Goal: Task Accomplishment & Management: Manage account settings

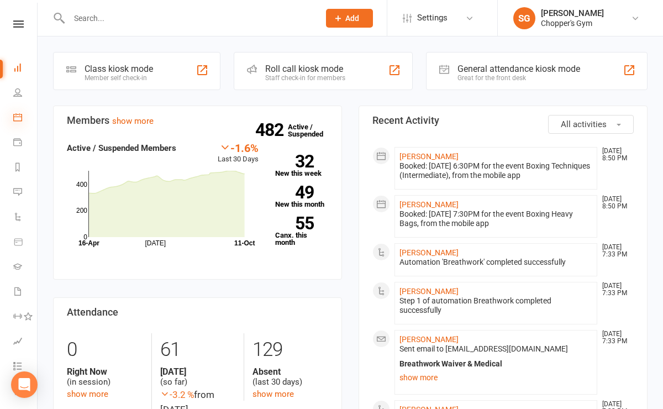
click at [17, 120] on icon at bounding box center [17, 117] width 9 height 9
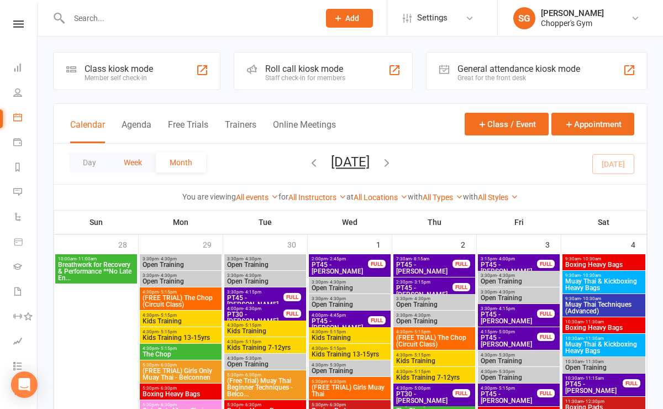
click at [129, 159] on button "Week" at bounding box center [133, 162] width 46 height 20
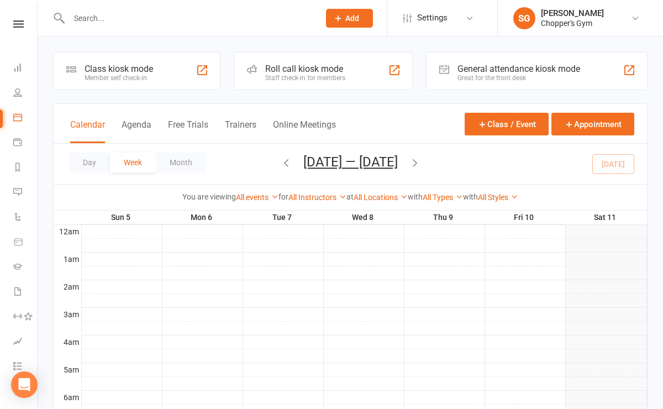
click at [410, 165] on icon "button" at bounding box center [415, 162] width 12 height 12
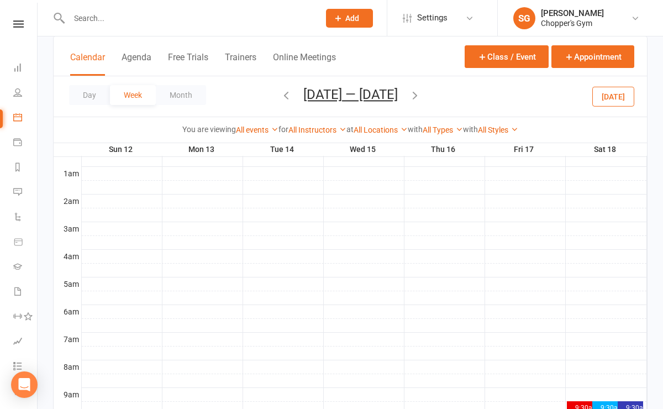
scroll to position [145, 0]
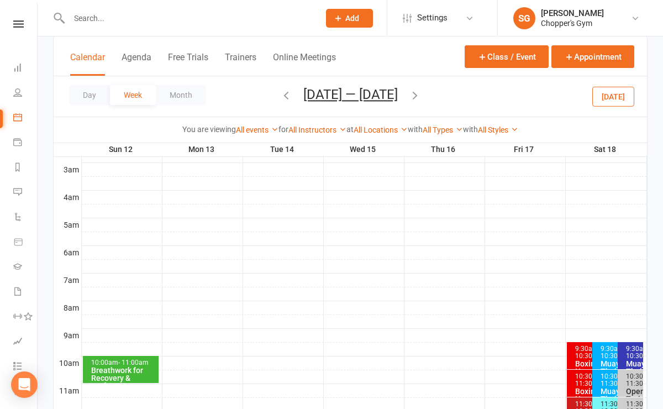
click at [112, 383] on div at bounding box center [364, 376] width 565 height 13
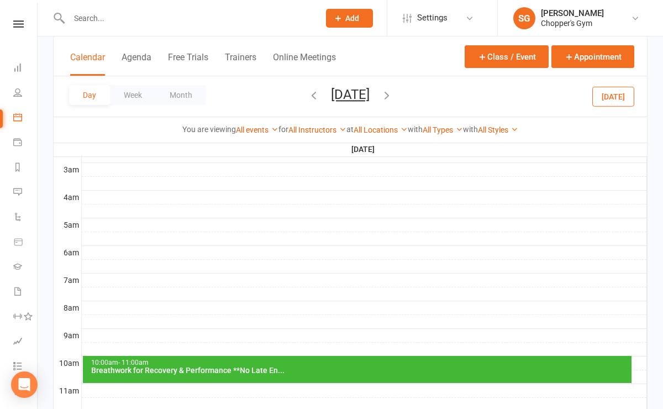
click at [125, 371] on div "Breathwork for Recovery & Performance **No Late En..." at bounding box center [360, 370] width 538 height 8
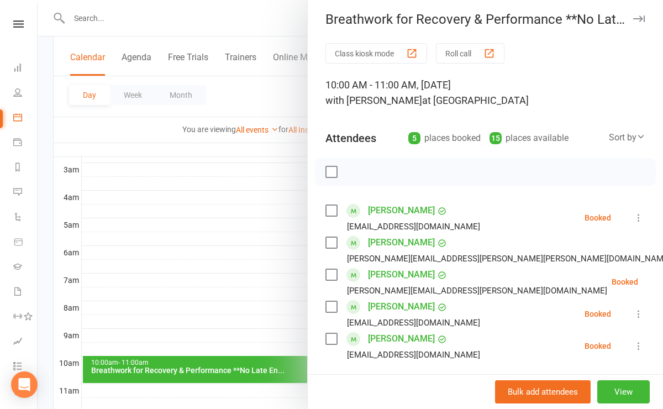
scroll to position [8, 0]
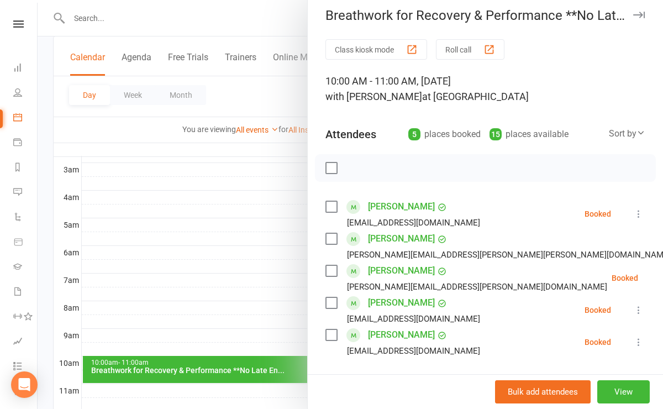
click at [395, 334] on link "[PERSON_NAME]" at bounding box center [401, 335] width 67 height 18
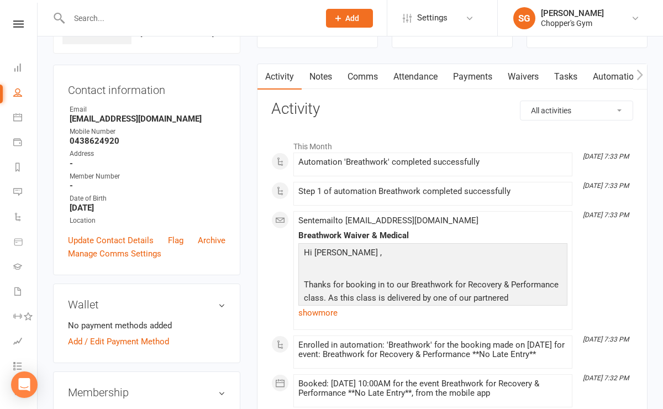
scroll to position [96, 0]
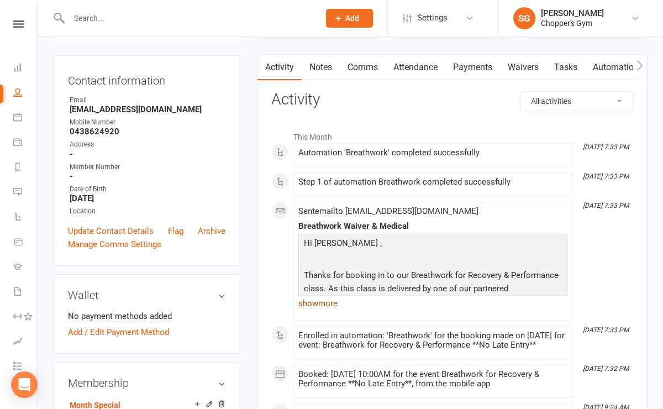
click at [319, 305] on link "show more" at bounding box center [432, 302] width 269 height 15
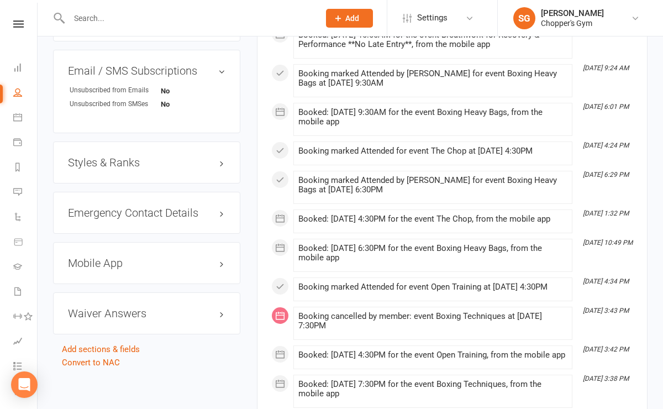
scroll to position [735, 0]
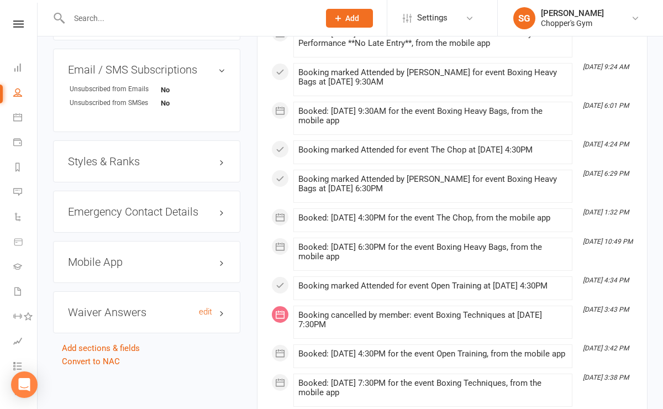
click at [184, 318] on h3 "Waiver Answers edit" at bounding box center [146, 312] width 157 height 12
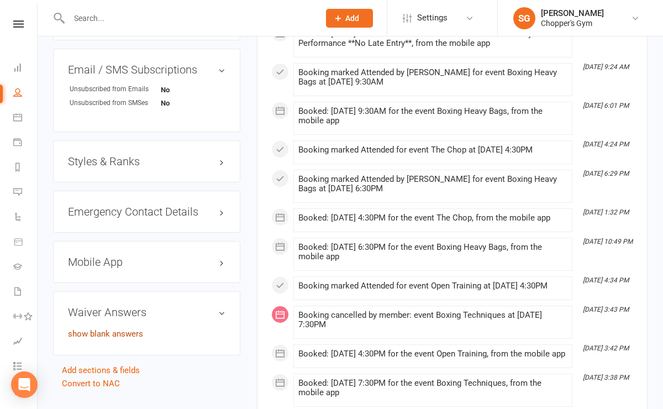
click at [117, 339] on link "show blank answers" at bounding box center [105, 334] width 75 height 10
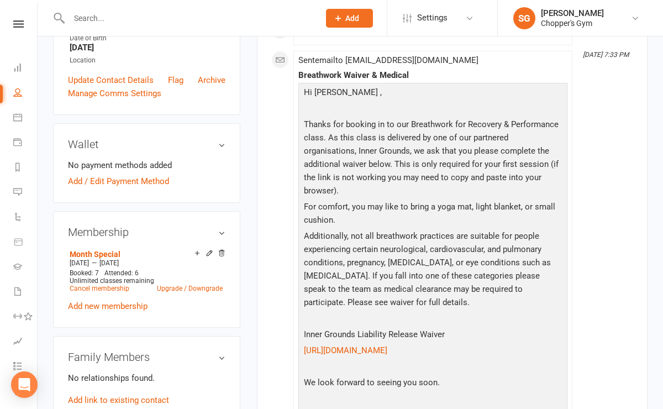
scroll to position [0, 0]
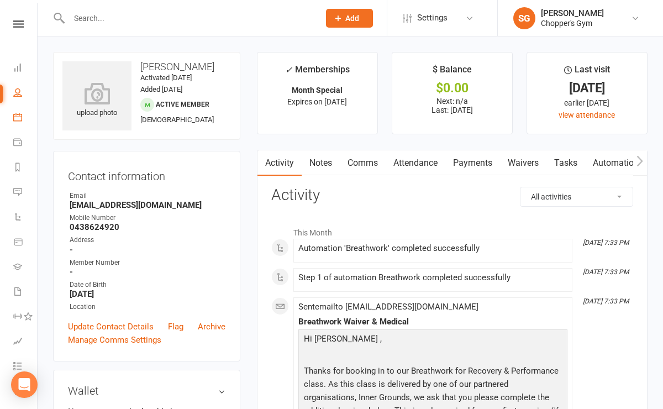
click at [23, 114] on link "Calendar" at bounding box center [25, 118] width 25 height 25
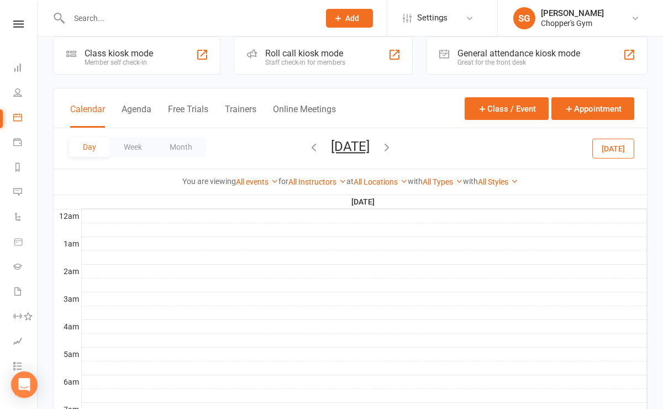
scroll to position [18, 0]
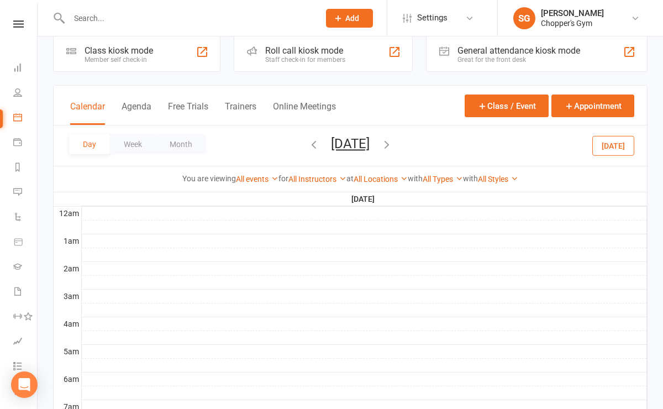
click at [161, 25] on div at bounding box center [182, 18] width 258 height 36
click at [146, 20] on input "text" at bounding box center [189, 17] width 246 height 15
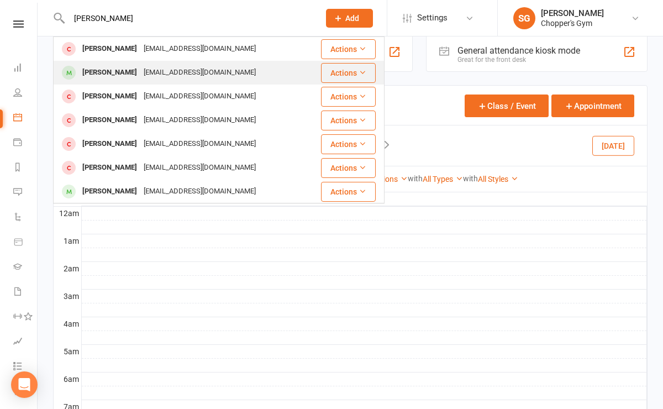
type input "[PERSON_NAME]"
click at [140, 67] on div "[EMAIL_ADDRESS][DOMAIN_NAME]" at bounding box center [199, 73] width 119 height 16
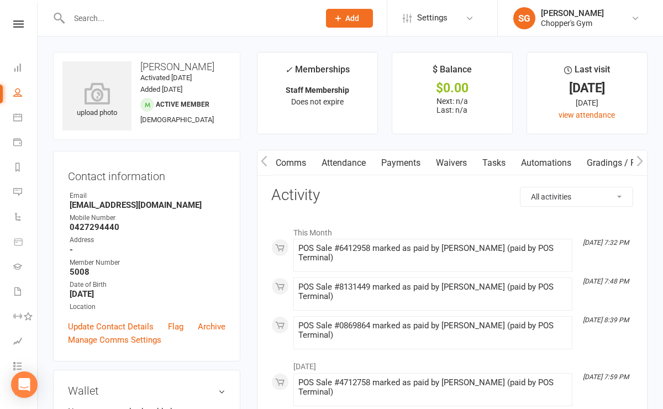
scroll to position [0, 243]
click at [543, 162] on link "Mobile App" at bounding box center [546, 162] width 60 height 25
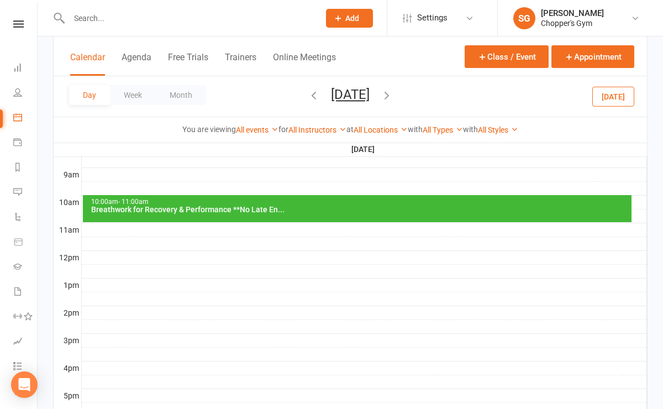
scroll to position [292, 0]
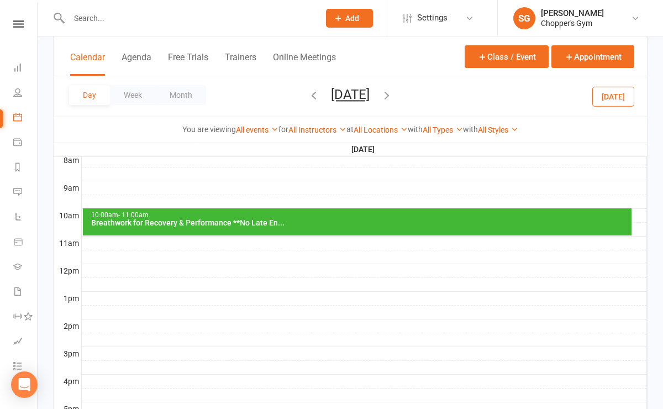
click at [311, 216] on div "10:00am - 11:00am" at bounding box center [360, 215] width 538 height 7
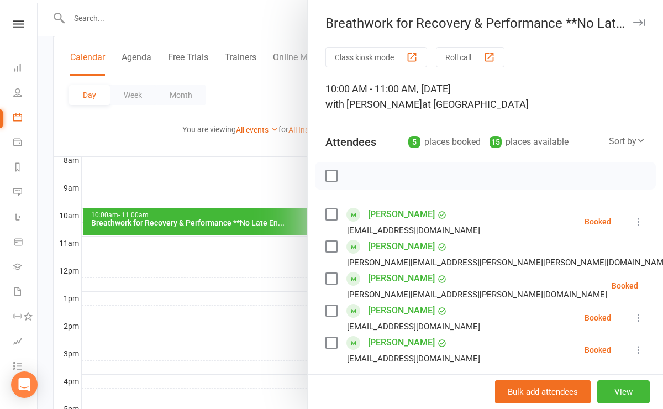
click at [376, 338] on link "[PERSON_NAME]" at bounding box center [401, 343] width 67 height 18
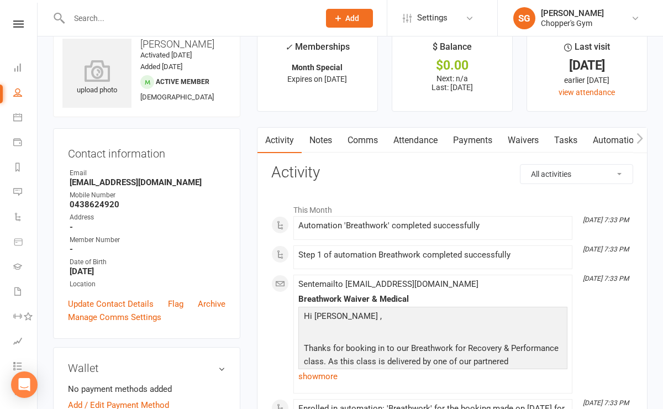
scroll to position [24, 0]
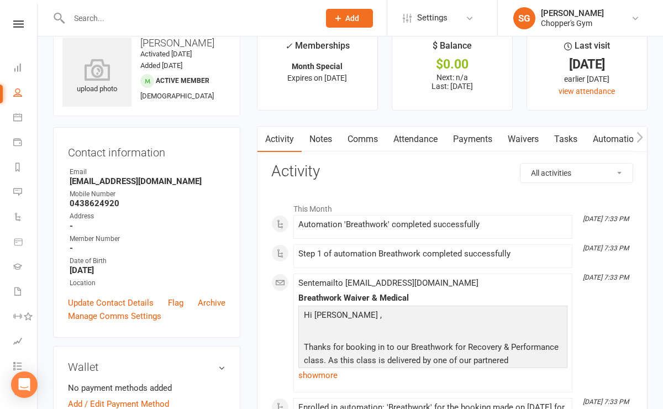
click at [352, 139] on link "Comms" at bounding box center [363, 138] width 46 height 25
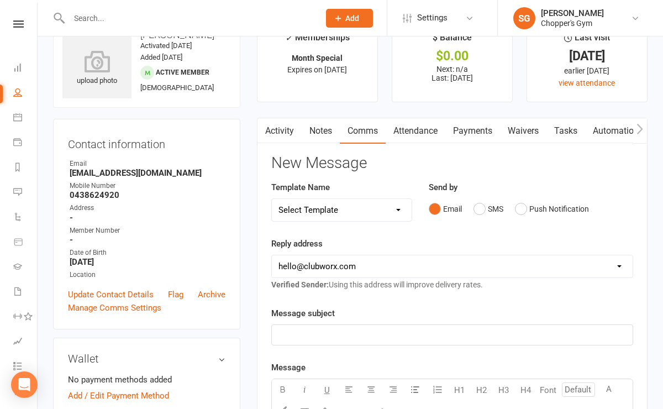
scroll to position [36, 0]
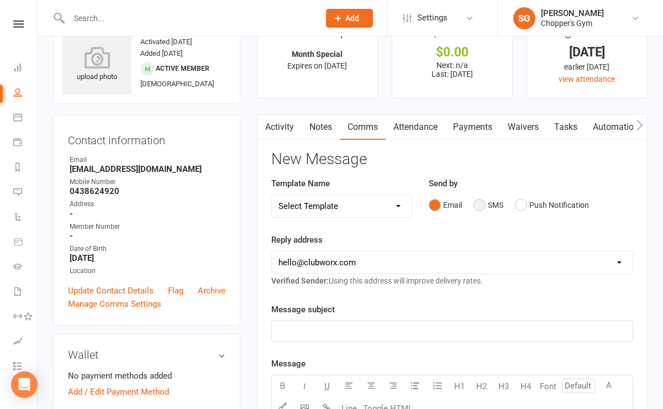
click at [474, 205] on button "SMS" at bounding box center [488, 204] width 30 height 21
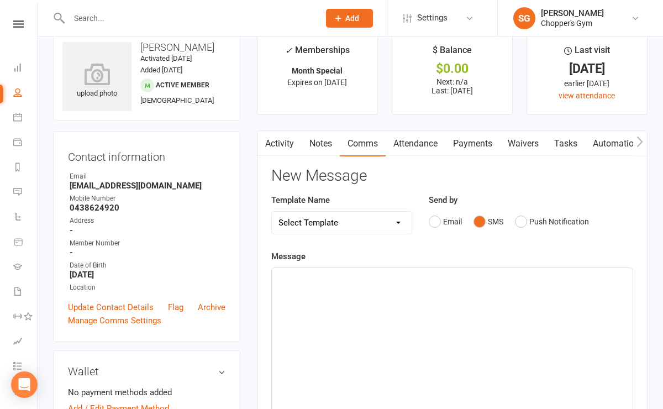
scroll to position [17, 0]
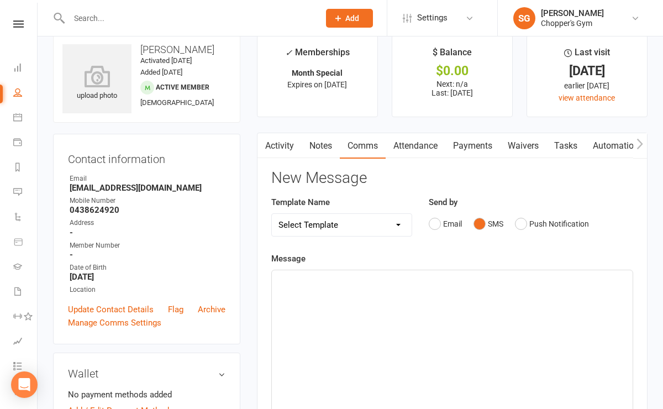
click at [364, 284] on p "﻿" at bounding box center [451, 279] width 347 height 13
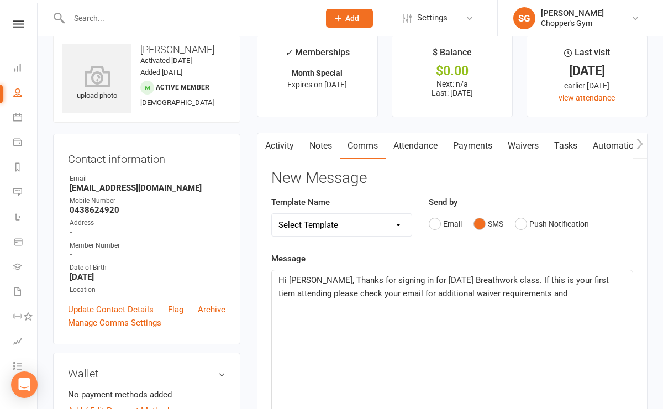
click at [585, 282] on span "Hi [PERSON_NAME], Thanks for signing in for [DATE] Breathwork class. If this is…" at bounding box center [444, 286] width 332 height 23
click at [572, 293] on p "Hi [PERSON_NAME], Thanks for signing in for [DATE] Breathwork class. If this is…" at bounding box center [451, 286] width 347 height 27
click at [412, 281] on span "Hi [PERSON_NAME], Thanks for signing in for [DATE] Breathwork class. If this is…" at bounding box center [446, 286] width 336 height 23
click at [604, 293] on p "Hi [PERSON_NAME], Thanks for signing in for this weeks Breathwork class. If thi…" at bounding box center [451, 286] width 347 height 27
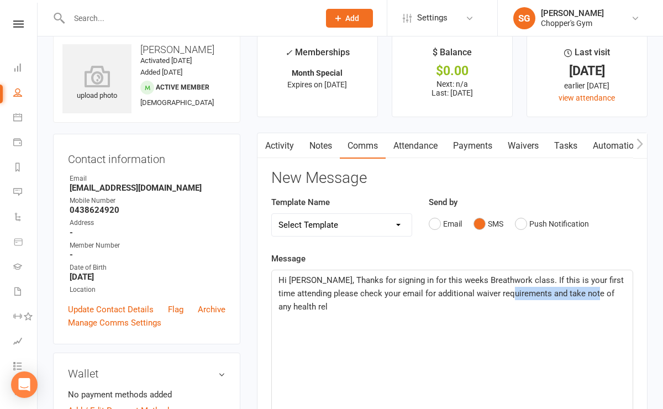
drag, startPoint x: 614, startPoint y: 291, endPoint x: 531, endPoint y: 294, distance: 83.4
click at [531, 294] on p "Hi [PERSON_NAME], Thanks for signing in for this weeks Breathwork class. If thi…" at bounding box center [451, 293] width 347 height 40
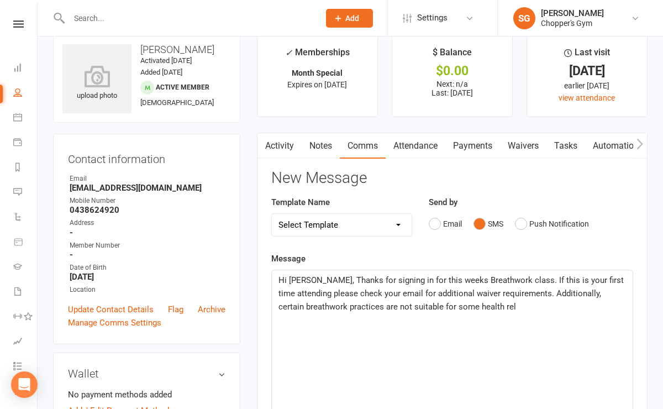
click at [490, 304] on p "Hi [PERSON_NAME], Thanks for signing in for this weeks Breathwork class. If thi…" at bounding box center [451, 293] width 347 height 40
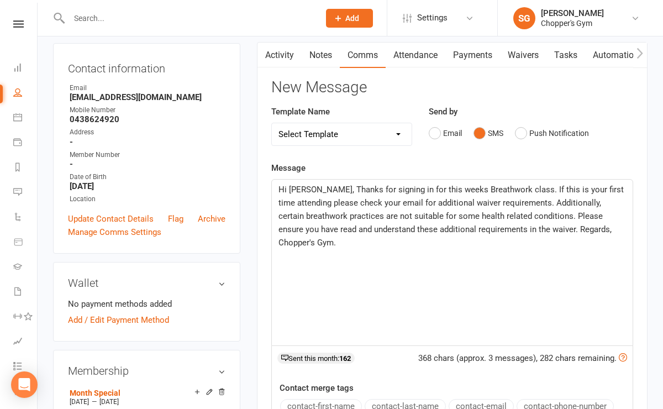
scroll to position [276, 0]
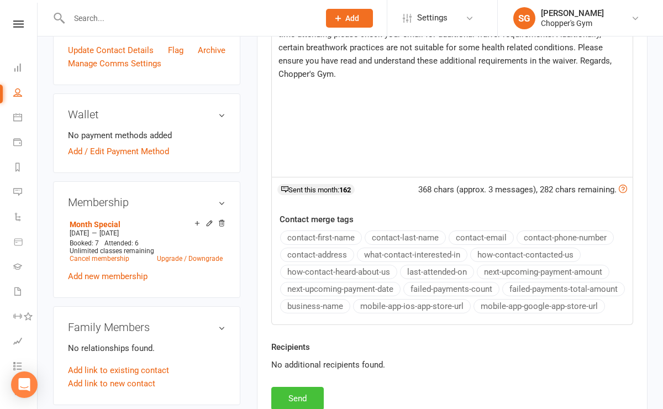
click at [294, 398] on button "Send" at bounding box center [297, 398] width 52 height 23
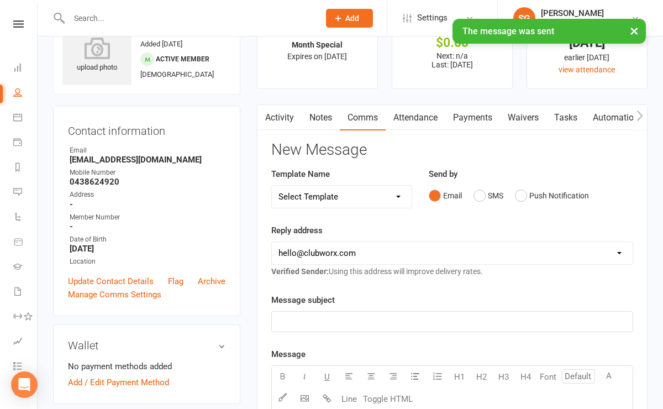
scroll to position [0, 0]
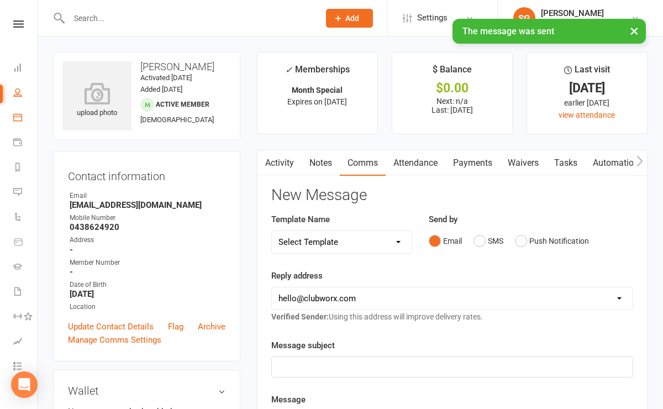
click at [23, 114] on link "Calendar" at bounding box center [25, 118] width 25 height 25
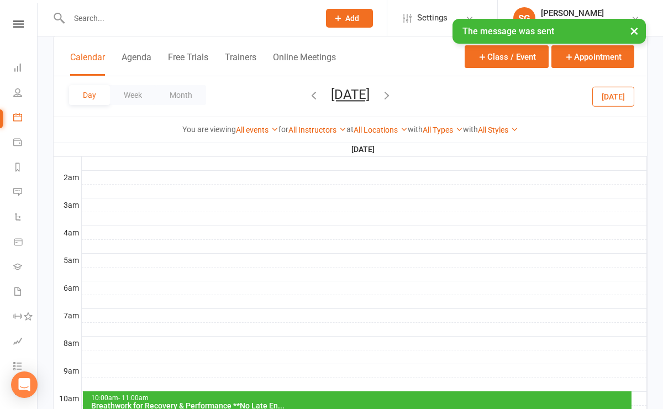
scroll to position [180, 0]
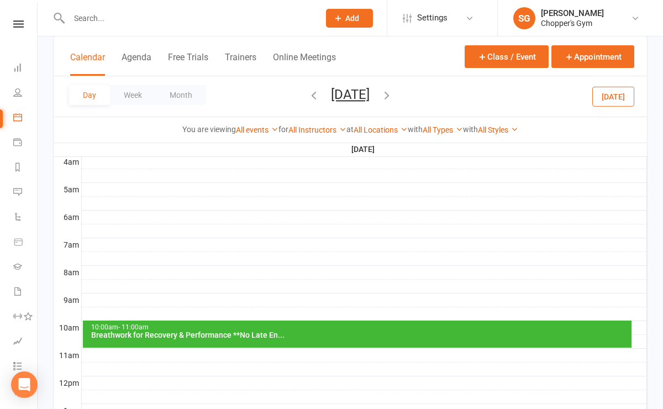
click at [215, 339] on div "10:00am - 11:00am Breathwork for Recovery & Performance **No Late En..." at bounding box center [357, 333] width 548 height 27
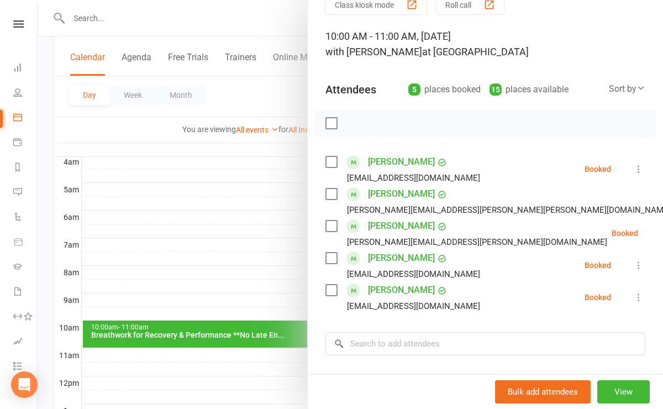
scroll to position [60, 0]
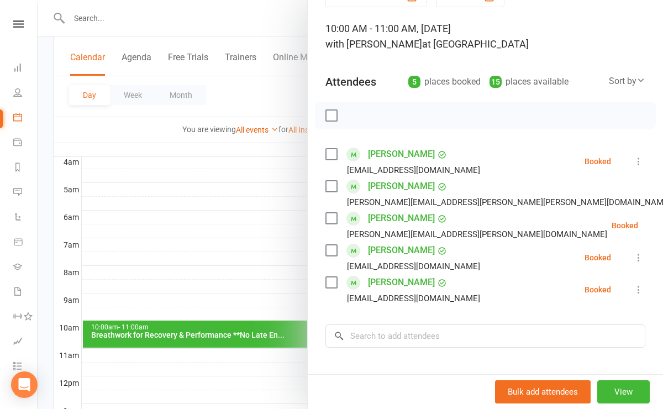
click at [395, 188] on link "[PERSON_NAME]" at bounding box center [401, 186] width 67 height 18
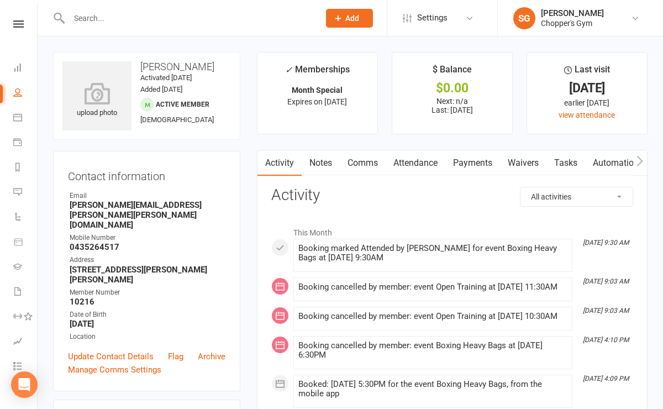
click at [430, 167] on link "Attendance" at bounding box center [415, 162] width 60 height 25
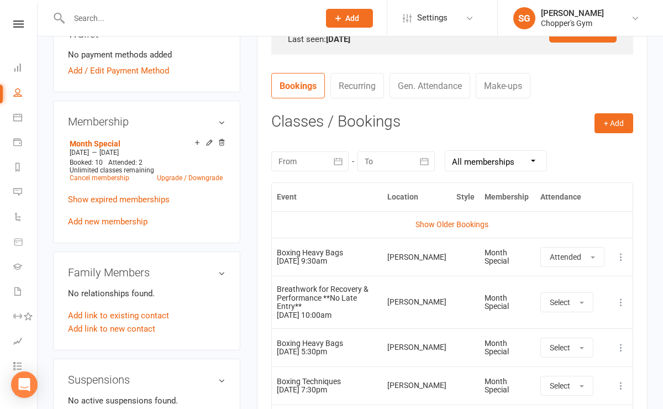
scroll to position [381, 0]
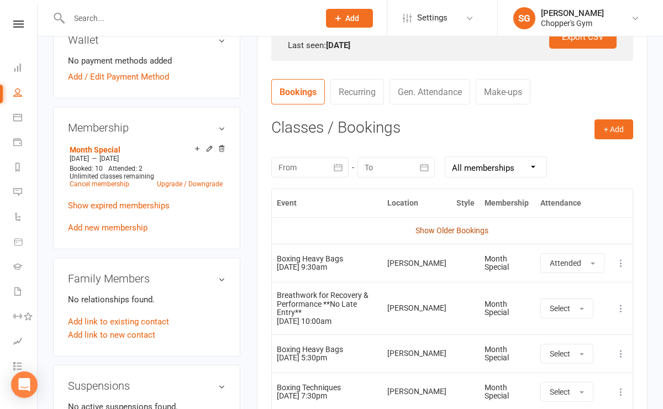
click at [472, 233] on link "Show Older Bookings" at bounding box center [451, 230] width 73 height 9
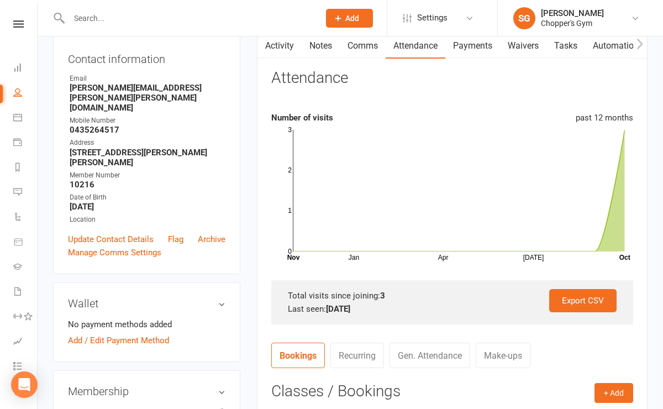
scroll to position [115, 0]
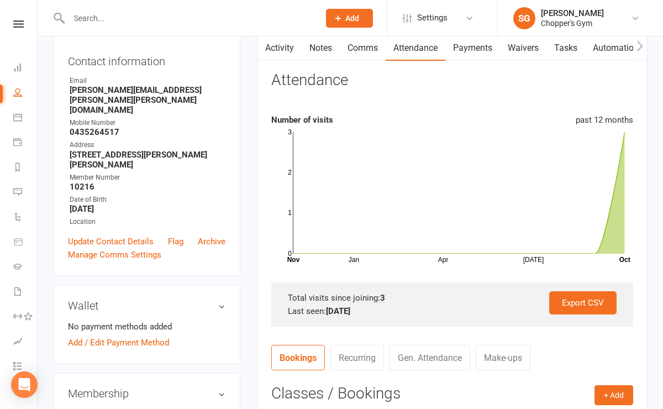
click at [99, 18] on input "text" at bounding box center [189, 17] width 246 height 15
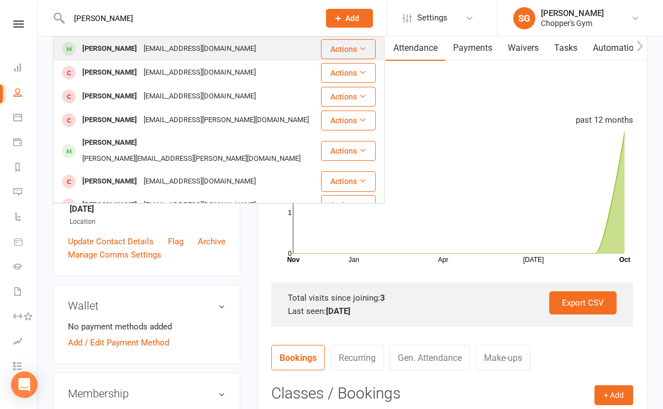
type input "[PERSON_NAME]"
click at [98, 42] on div "[PERSON_NAME]" at bounding box center [109, 49] width 61 height 16
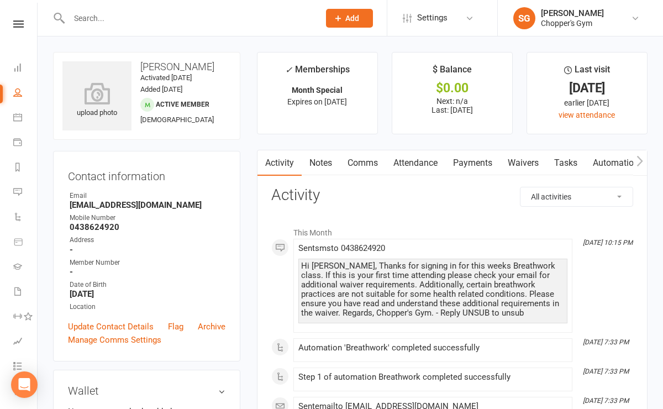
scroll to position [1, 0]
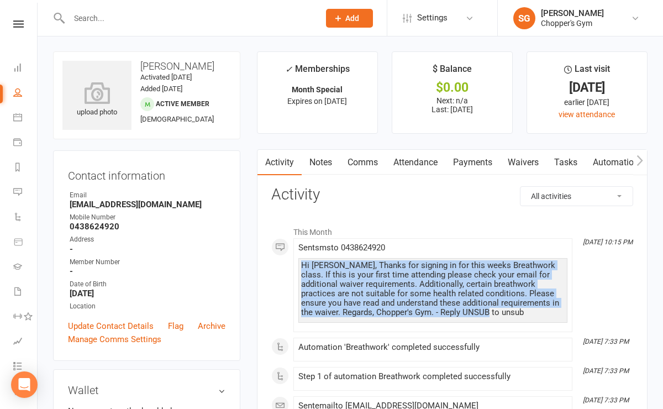
drag, startPoint x: 302, startPoint y: 266, endPoint x: 465, endPoint y: 311, distance: 169.6
click at [465, 311] on div "Hi [PERSON_NAME], Thanks for signing in for this weeks Breathwork class. If thi…" at bounding box center [432, 289] width 263 height 56
copy div "Hi [PERSON_NAME], Thanks for signing in for this weeks Breathwork class. If thi…"
click at [350, 307] on div "Hi [PERSON_NAME], Thanks for signing in for this weeks Breathwork class. If thi…" at bounding box center [432, 289] width 263 height 56
drag, startPoint x: 357, startPoint y: 311, endPoint x: 293, endPoint y: 265, distance: 79.5
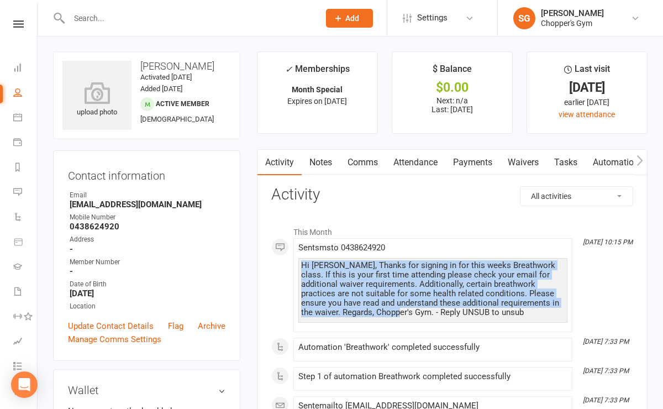
click at [293, 265] on li "[DATE] 10:15 PM Sent sms to [PHONE_NUMBER] Hi [PERSON_NAME], Thanks for signing…" at bounding box center [432, 285] width 279 height 94
copy div "Hi [PERSON_NAME], Thanks for signing in for this weeks Breathwork class. If thi…"
click at [19, 113] on icon at bounding box center [17, 117] width 9 height 9
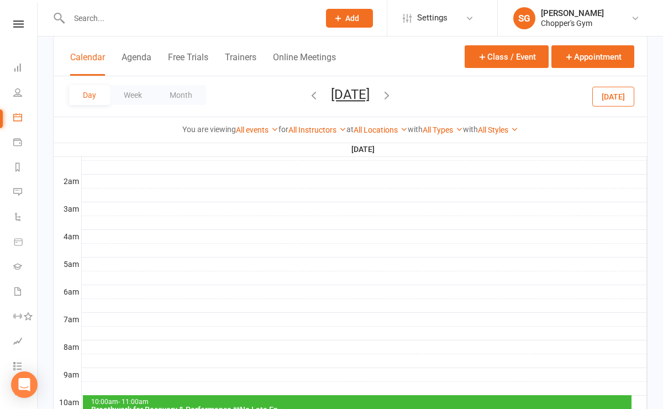
scroll to position [163, 0]
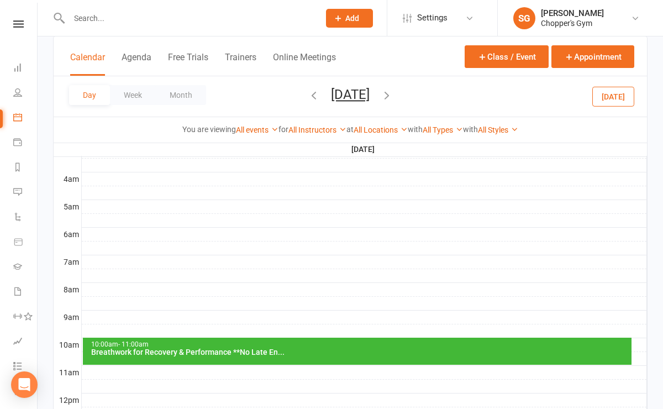
click at [263, 354] on div "Breathwork for Recovery & Performance **No Late En..." at bounding box center [360, 352] width 538 height 8
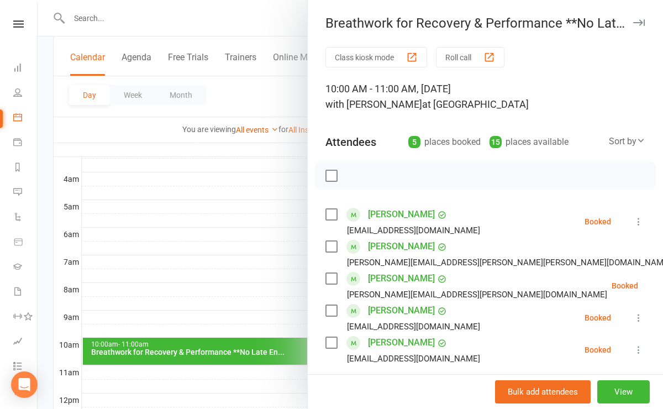
click at [392, 246] on link "[PERSON_NAME]" at bounding box center [401, 246] width 67 height 18
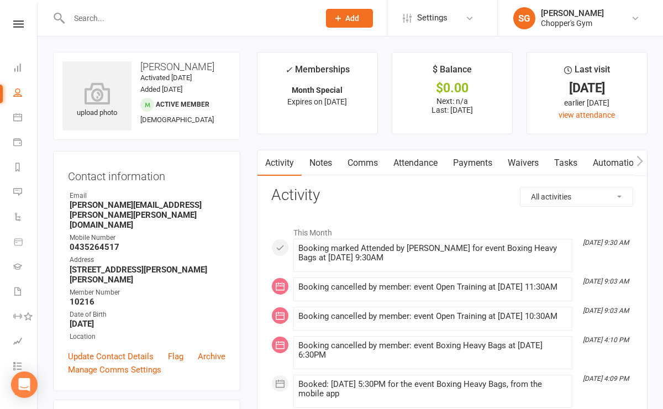
click at [357, 159] on link "Comms" at bounding box center [363, 162] width 46 height 25
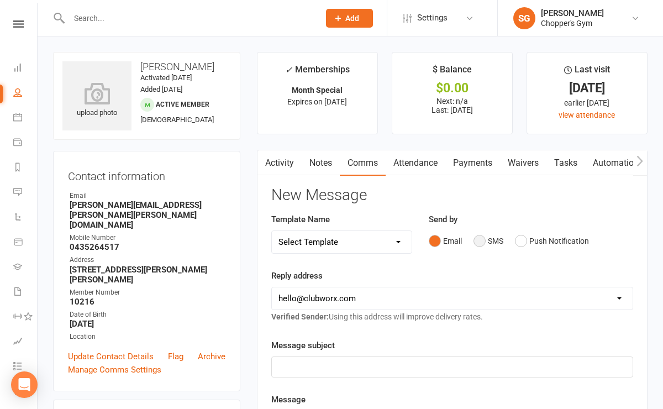
click at [483, 241] on button "SMS" at bounding box center [488, 240] width 30 height 21
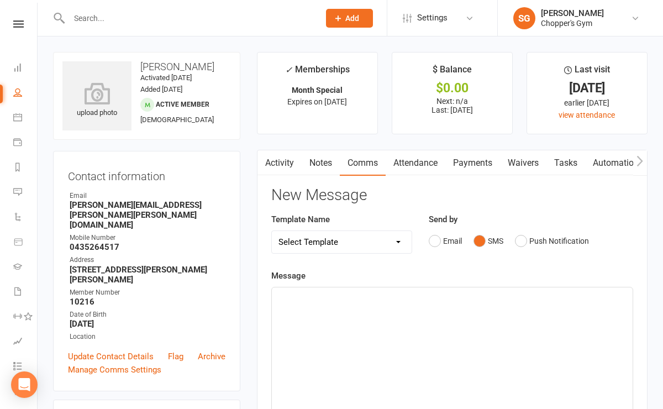
click at [400, 323] on div "﻿" at bounding box center [452, 370] width 361 height 166
paste div
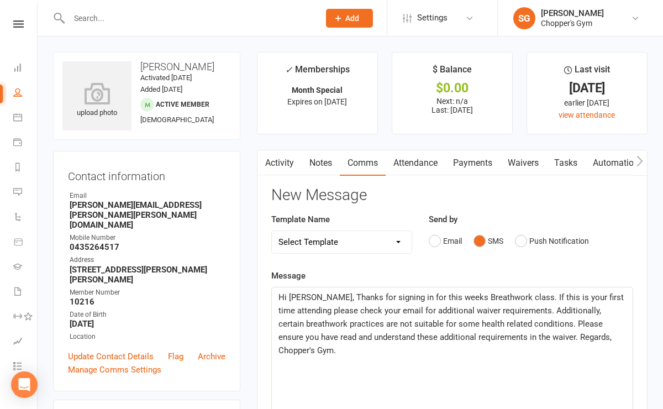
click at [298, 294] on span "Hi [PERSON_NAME], Thanks for signing in for this weeks Breathwork class. If thi…" at bounding box center [451, 323] width 347 height 63
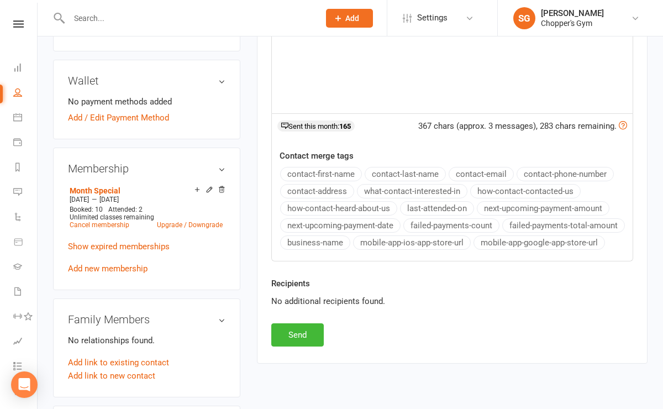
scroll to position [343, 0]
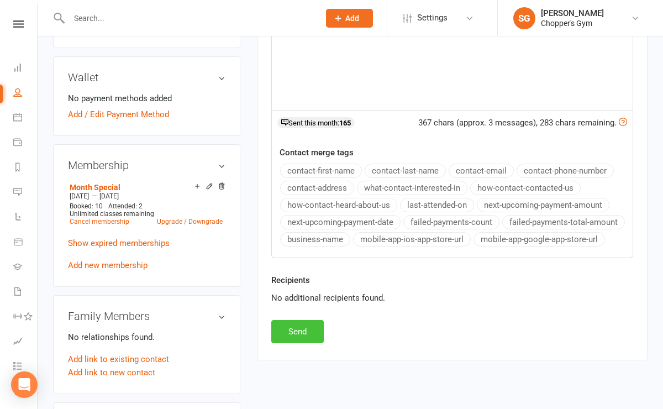
click at [296, 328] on button "Send" at bounding box center [297, 331] width 52 height 23
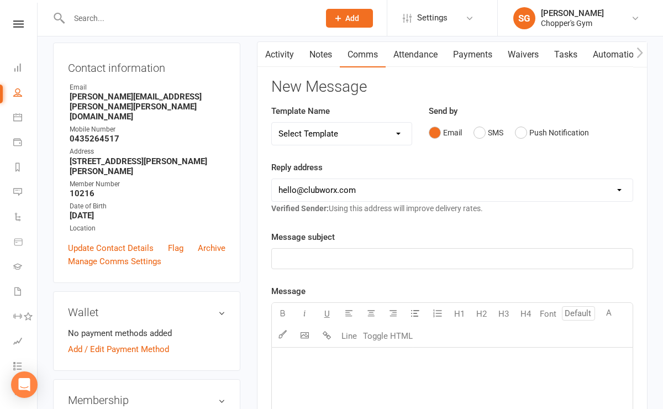
scroll to position [0, 0]
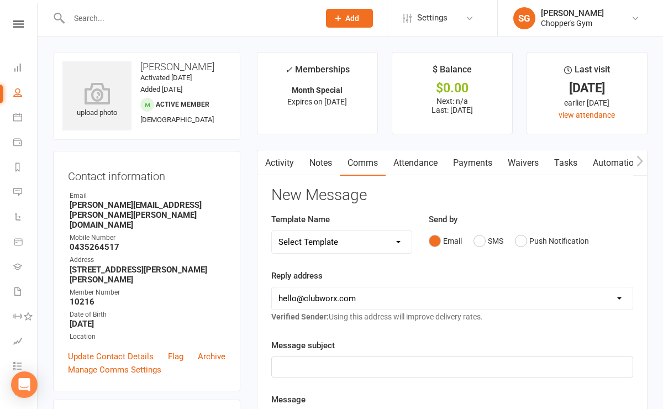
click at [282, 162] on link "Activity" at bounding box center [279, 162] width 44 height 25
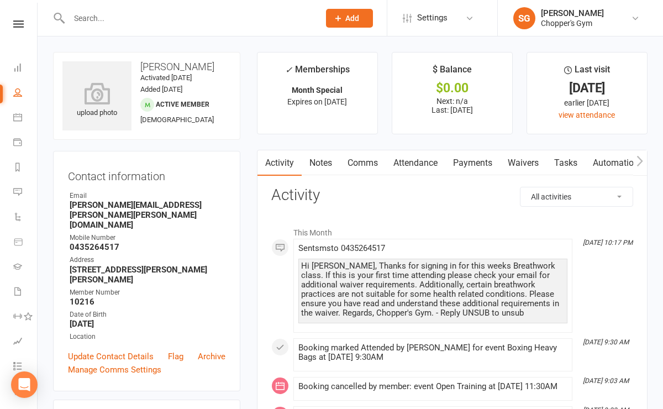
scroll to position [5, 0]
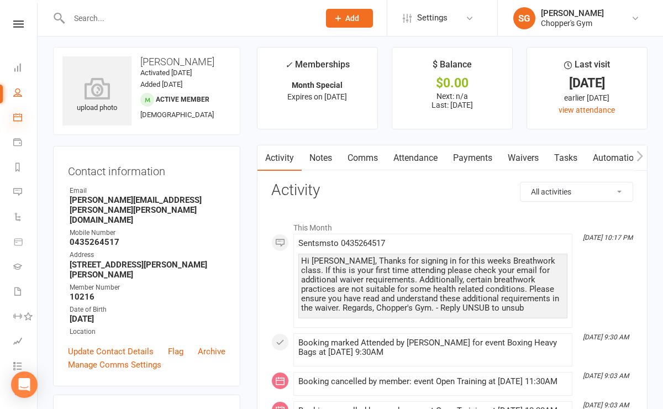
click at [18, 117] on icon at bounding box center [17, 117] width 9 height 9
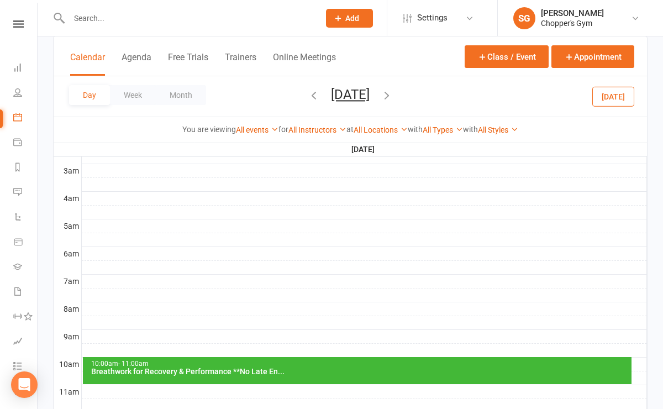
scroll to position [249, 0]
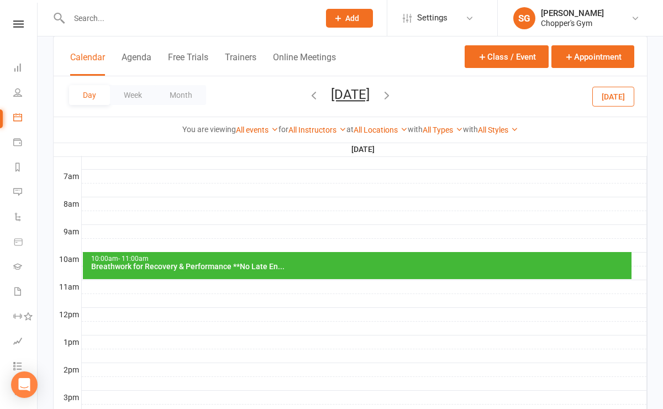
click at [178, 257] on div "10:00am - 11:00am" at bounding box center [360, 258] width 538 height 7
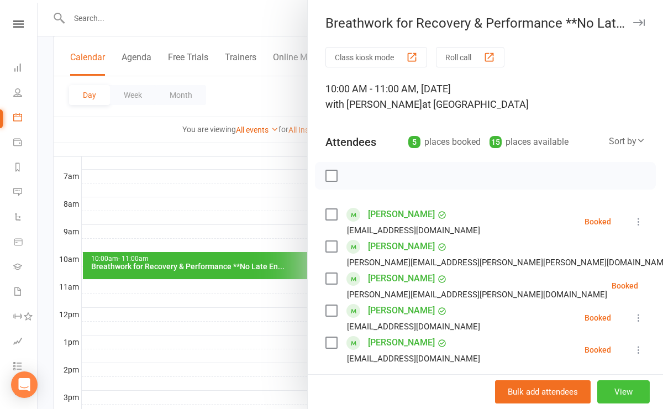
click at [621, 388] on button "View" at bounding box center [623, 391] width 52 height 23
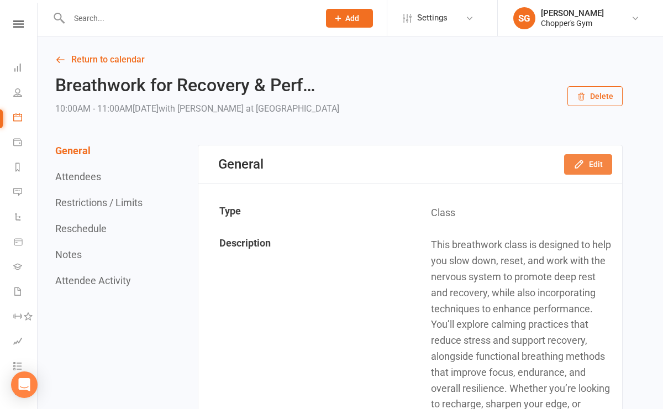
click at [579, 168] on icon "button" at bounding box center [578, 164] width 11 height 11
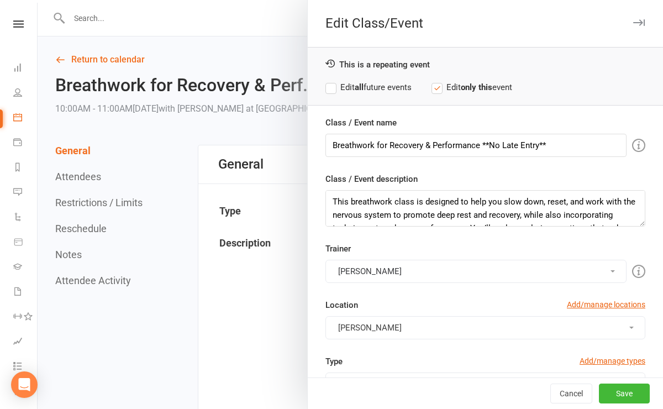
click at [334, 91] on label "Edit all future events" at bounding box center [368, 87] width 86 height 13
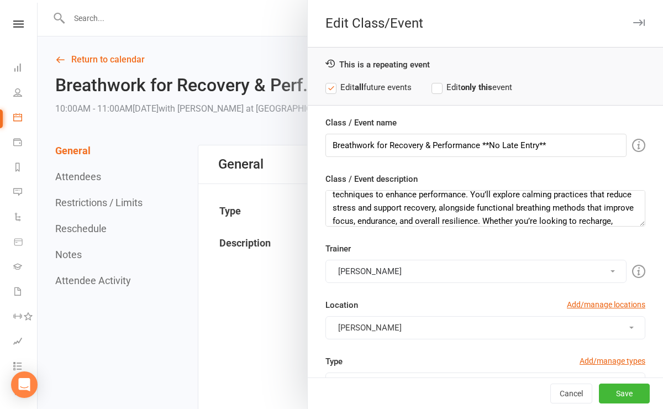
scroll to position [66, 0]
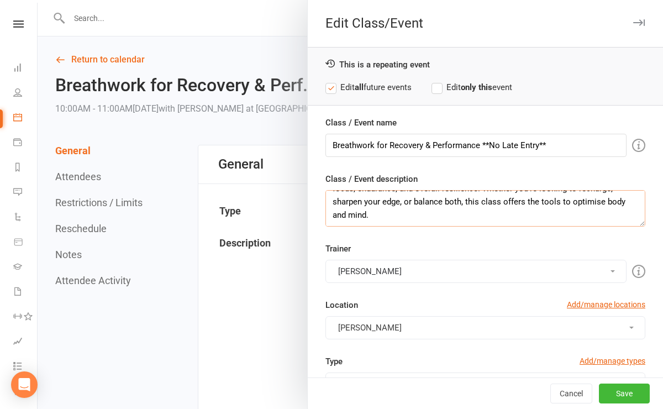
click at [411, 219] on textarea "This breathwork class is designed to help you slow down, reset, and work with t…" at bounding box center [485, 208] width 320 height 36
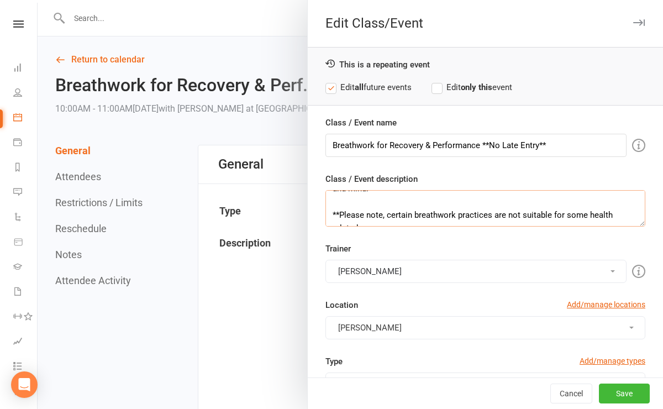
scroll to position [99, 0]
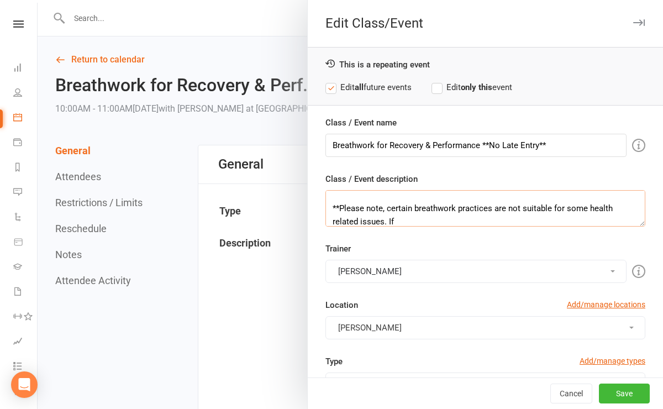
drag, startPoint x: 404, startPoint y: 221, endPoint x: 388, endPoint y: 207, distance: 21.6
click at [388, 207] on textarea "This breathwork class is designed to help you slow down, reset, and work with t…" at bounding box center [485, 208] width 320 height 36
paste textarea "Certain breathwork practices are not suitable for people with cardiovascular is…"
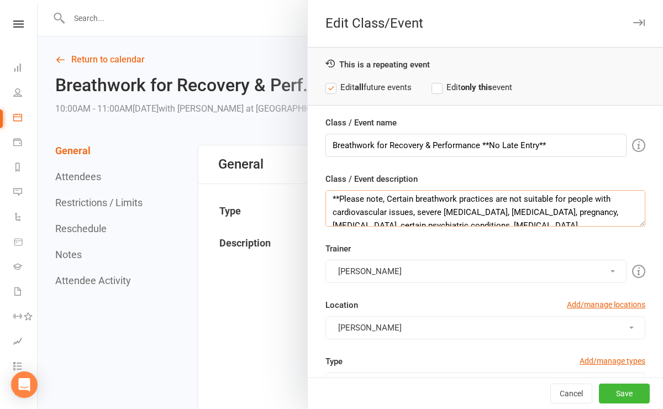
scroll to position [83, 0]
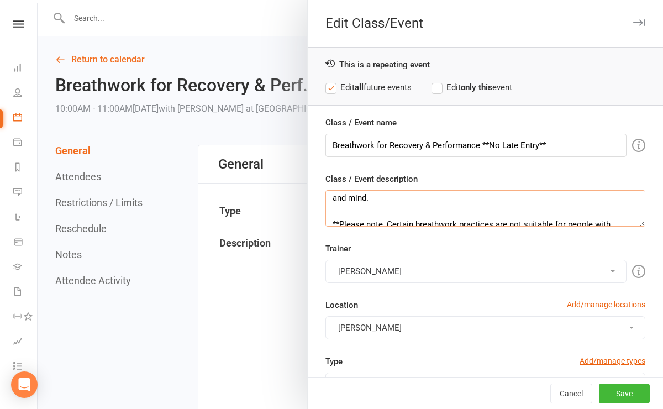
click at [392, 221] on textarea "This breathwork class is designed to help you slow down, reset, and work with t…" at bounding box center [485, 208] width 320 height 36
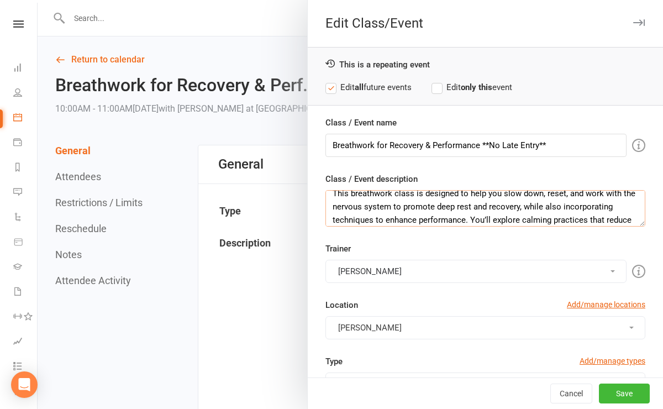
scroll to position [0, 0]
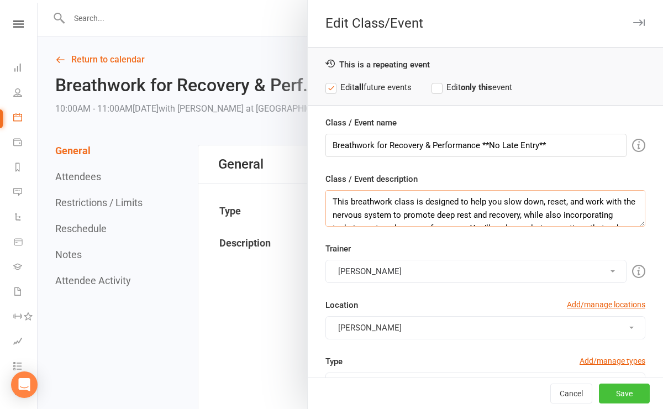
type textarea "This breathwork class is designed to help you slow down, reset, and work with t…"
click at [617, 388] on button "Save" at bounding box center [624, 393] width 51 height 20
